Goal: Information Seeking & Learning: Find contact information

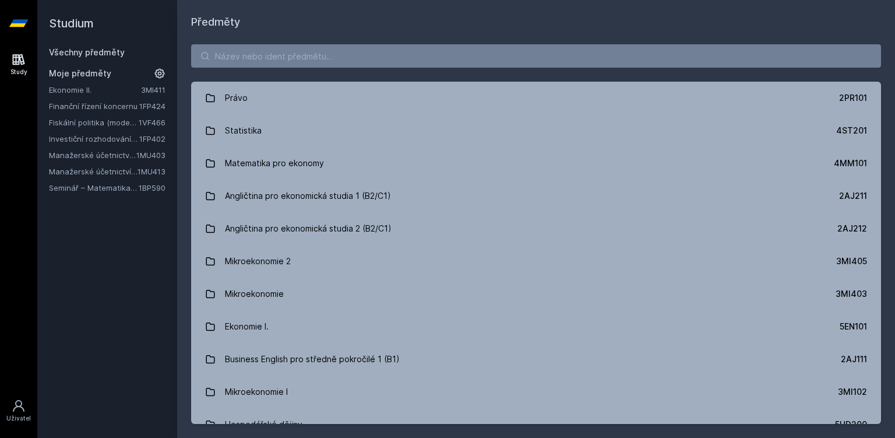
click at [94, 171] on link "Manažerské účetnictví pro vedlejší specializaci" at bounding box center [93, 172] width 89 height 12
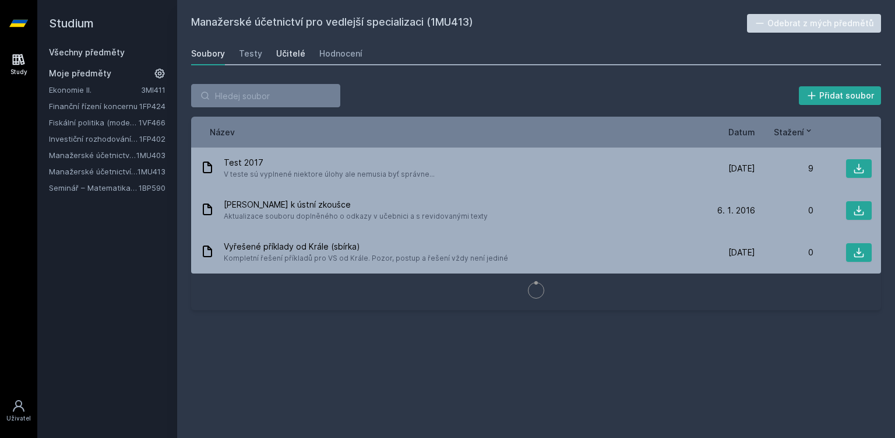
click at [300, 52] on div "Učitelé" at bounding box center [290, 54] width 29 height 12
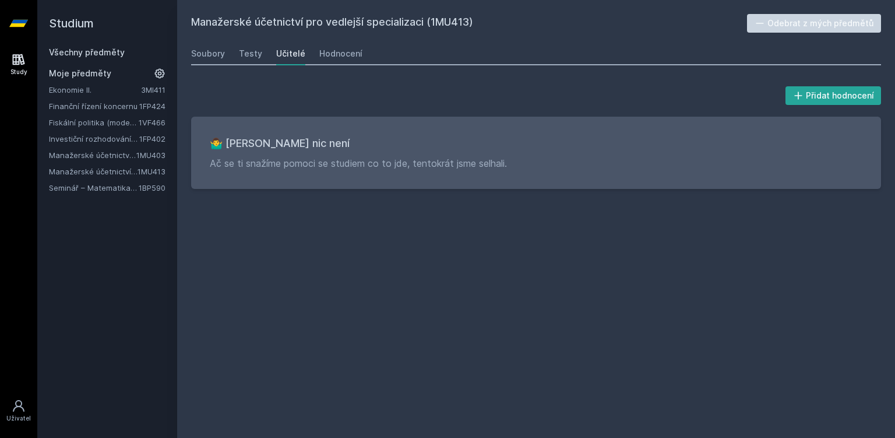
click at [59, 156] on link "Manažerské účetnictví II." at bounding box center [92, 155] width 87 height 12
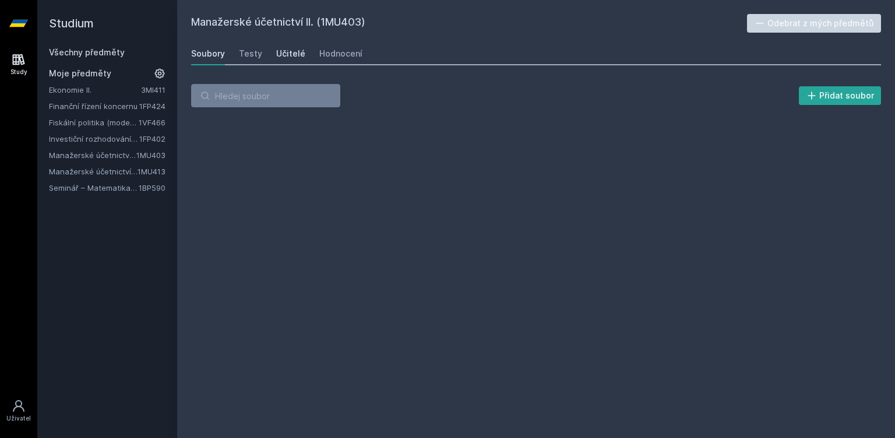
click at [289, 51] on div "Učitelé" at bounding box center [290, 54] width 29 height 12
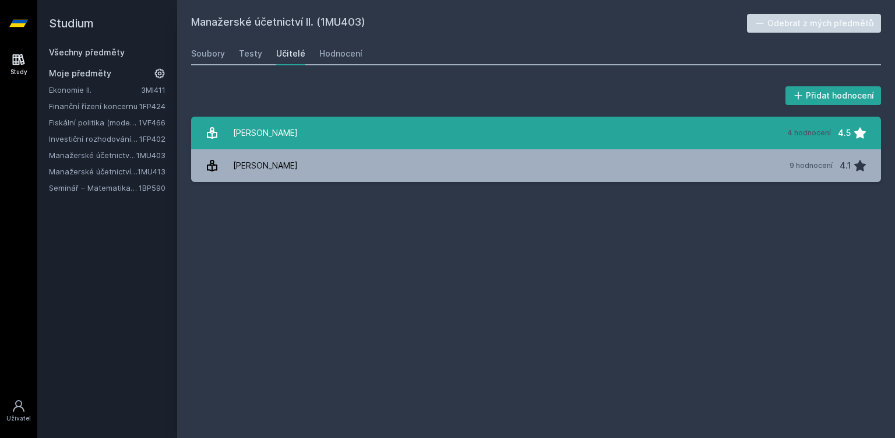
click at [302, 137] on link "Fibírová Jana 4 hodnocení 4.5" at bounding box center [536, 133] width 690 height 33
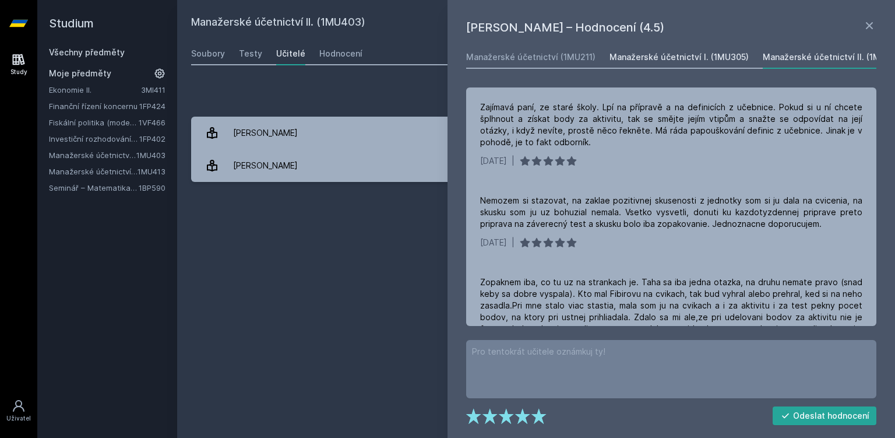
click at [643, 61] on div "Manažerské účetnictví I. (1MU305)" at bounding box center [679, 57] width 139 height 12
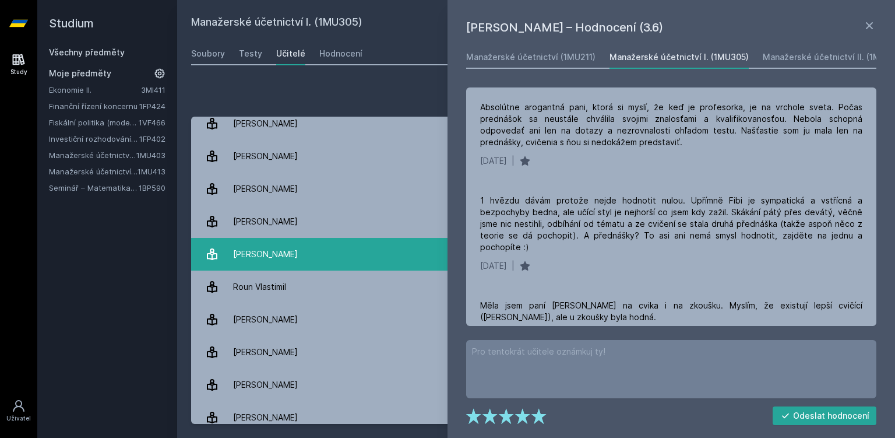
scroll to position [378, 0]
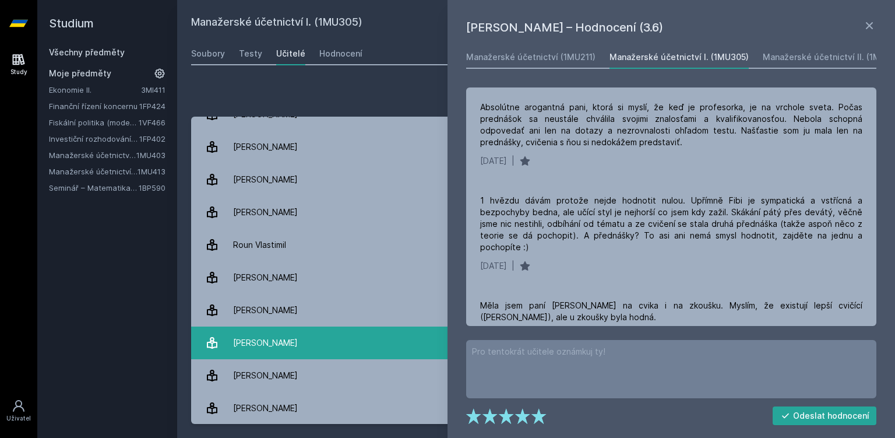
click at [316, 348] on link "Šoljaková Libuše 1 hodnocení 1.0" at bounding box center [536, 342] width 690 height 33
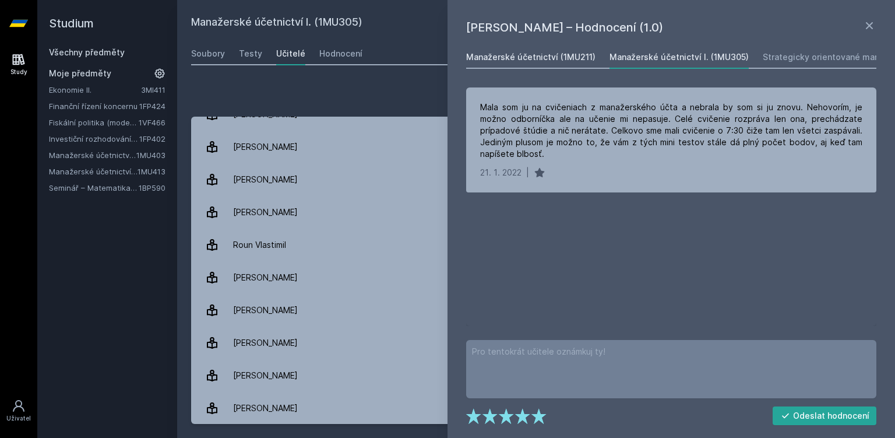
click at [574, 56] on div "Manažerské účetnictví (1MU211)" at bounding box center [530, 57] width 129 height 12
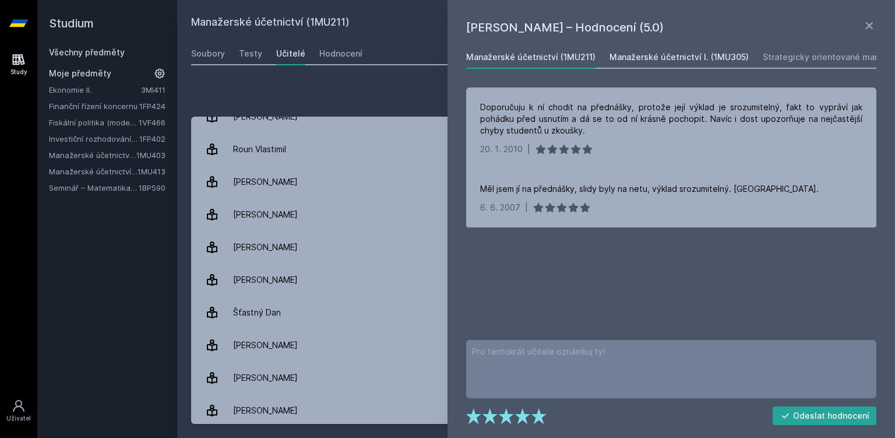
click at [726, 56] on div "Manažerské účetnictví I. (1MU305)" at bounding box center [679, 57] width 139 height 12
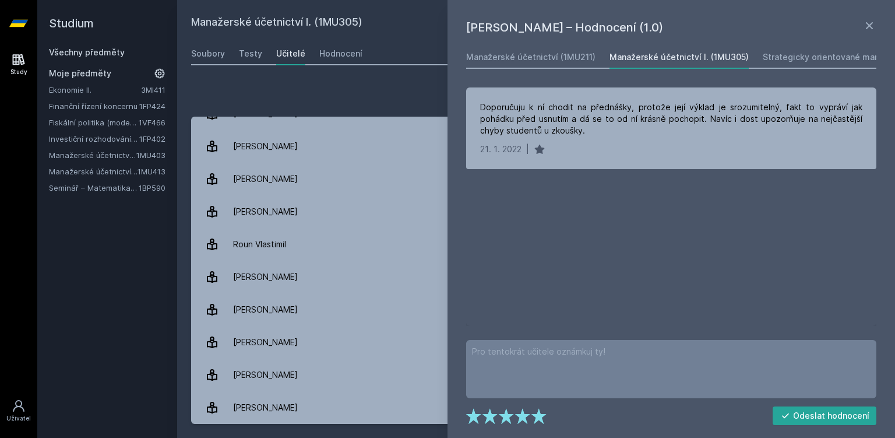
scroll to position [375, 0]
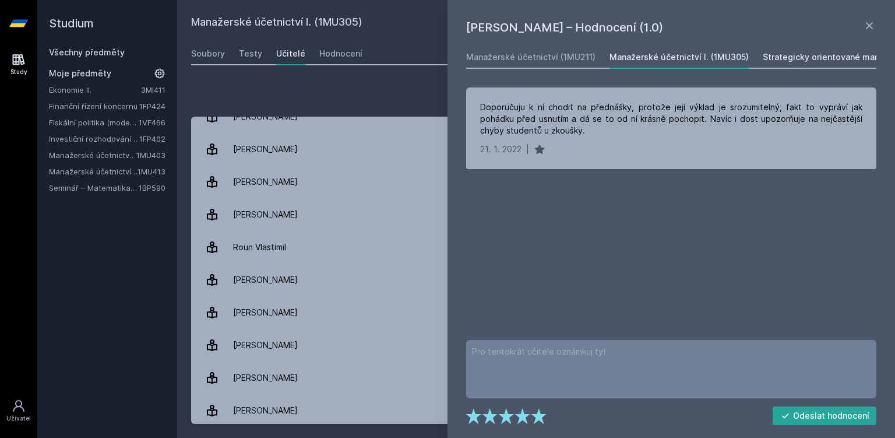
click at [809, 58] on div "Strategicky orientované manažerské účetnictví (1MU407)" at bounding box center [879, 57] width 233 height 12
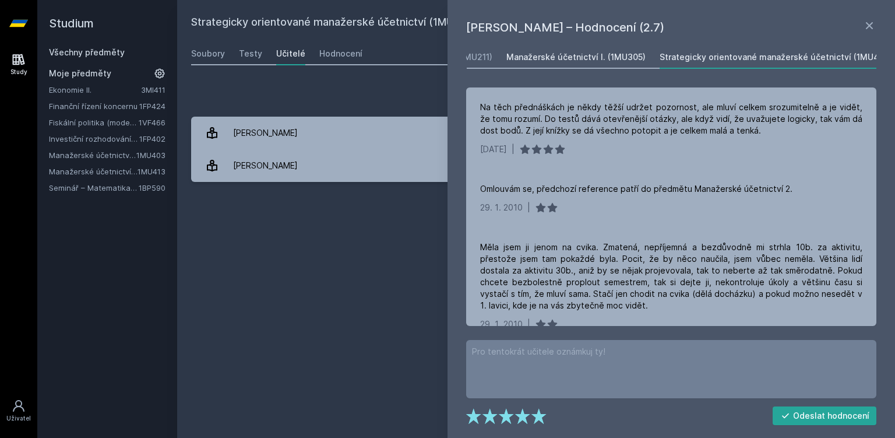
click at [555, 54] on div "Manažerské účetnictví I. (1MU305)" at bounding box center [576, 57] width 139 height 12
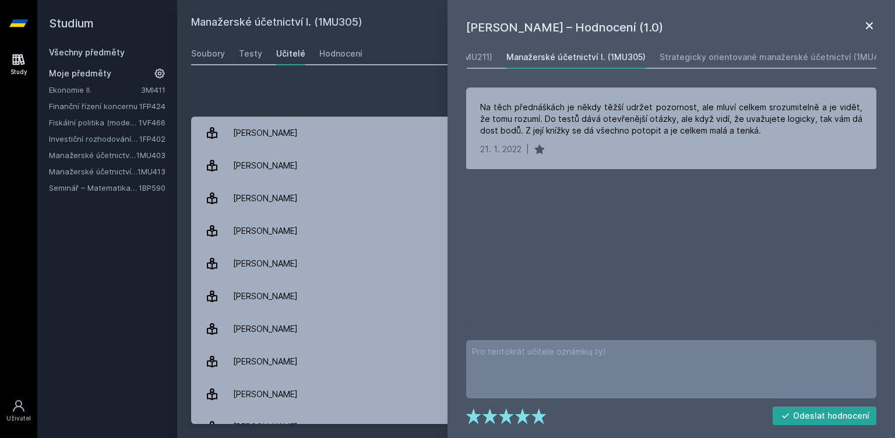
click at [872, 25] on icon at bounding box center [870, 26] width 14 height 14
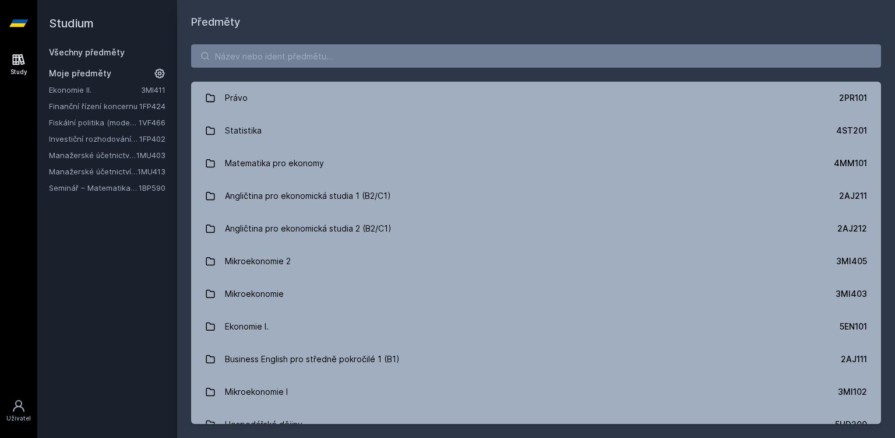
click at [85, 175] on link "Manažerské účetnictví pro vedlejší specializaci" at bounding box center [93, 172] width 89 height 12
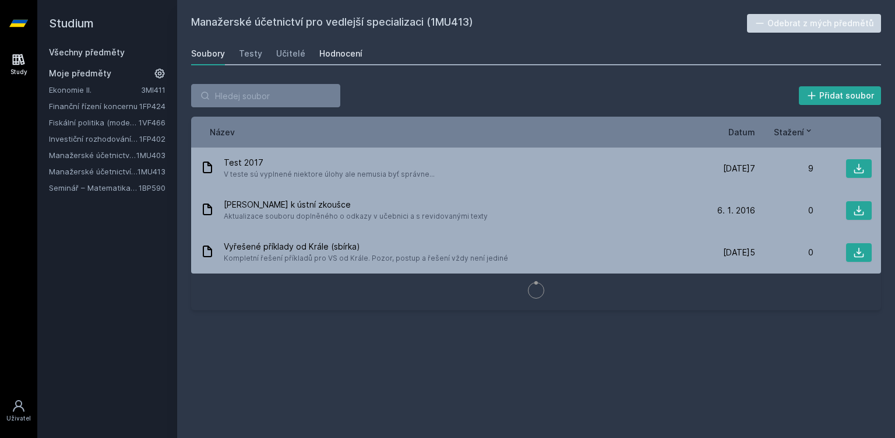
click at [353, 50] on div "Hodnocení" at bounding box center [340, 54] width 43 height 12
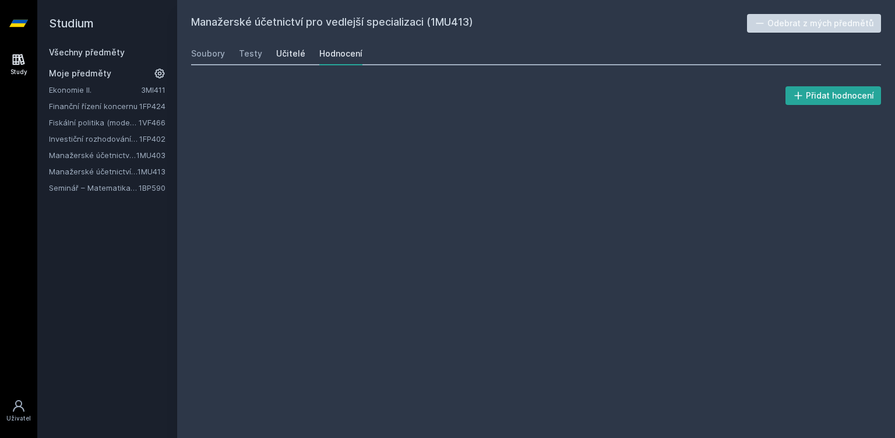
click at [283, 53] on div "Učitelé" at bounding box center [290, 54] width 29 height 12
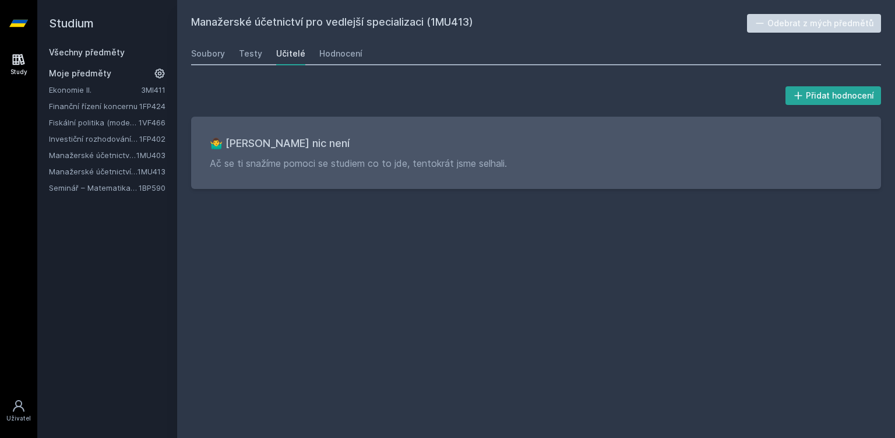
click at [127, 155] on link "Manažerské účetnictví II." at bounding box center [92, 155] width 87 height 12
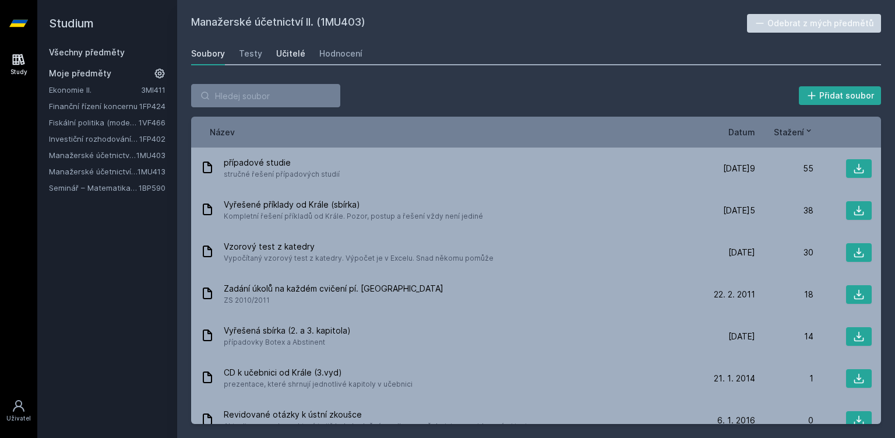
click at [292, 54] on div "Učitelé" at bounding box center [290, 54] width 29 height 12
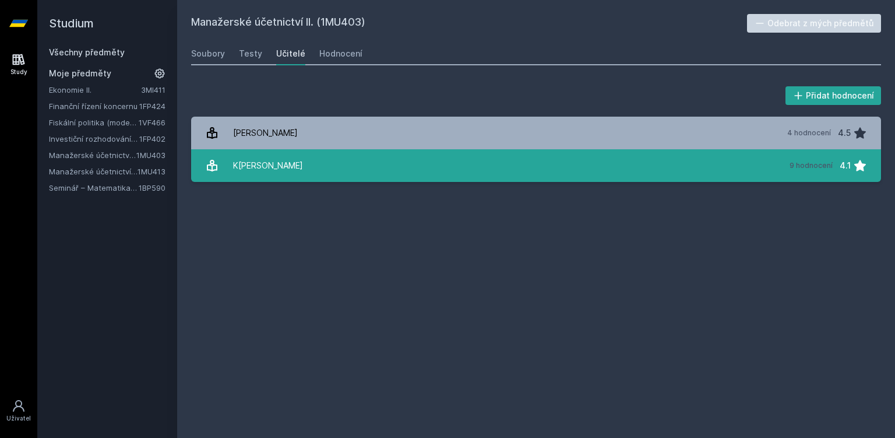
click at [276, 173] on div "K[PERSON_NAME]" at bounding box center [268, 165] width 70 height 23
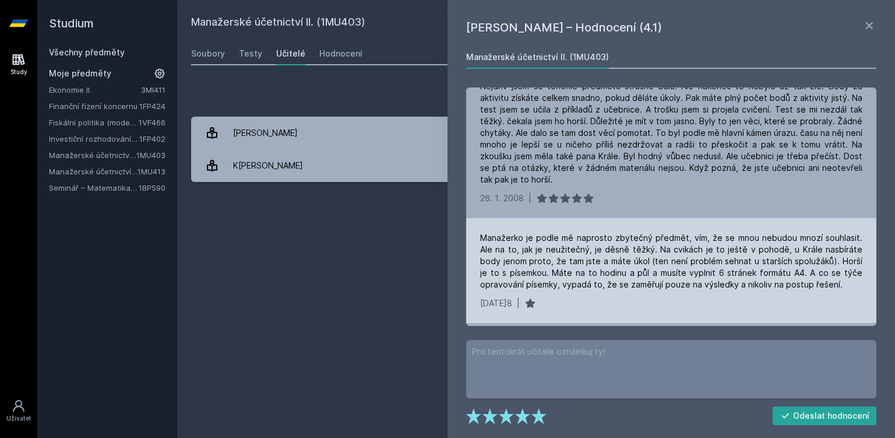
scroll to position [717, 0]
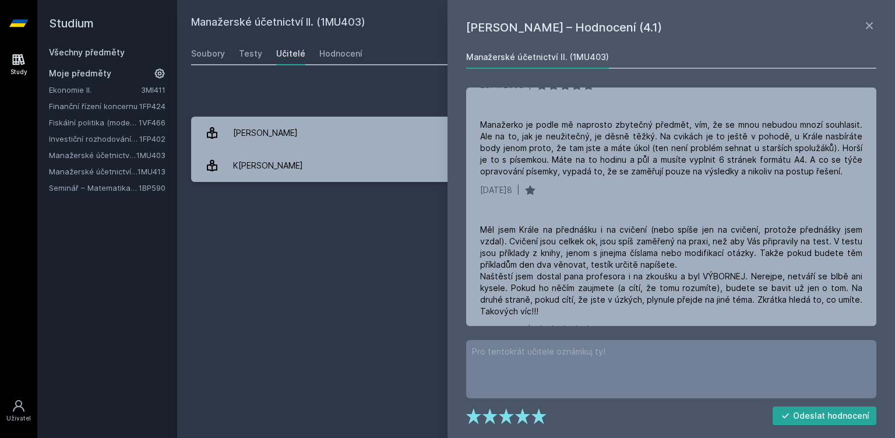
drag, startPoint x: 869, startPoint y: 25, endPoint x: 852, endPoint y: 53, distance: 32.4
click at [869, 24] on icon at bounding box center [870, 26] width 14 height 14
